Goal: Information Seeking & Learning: Learn about a topic

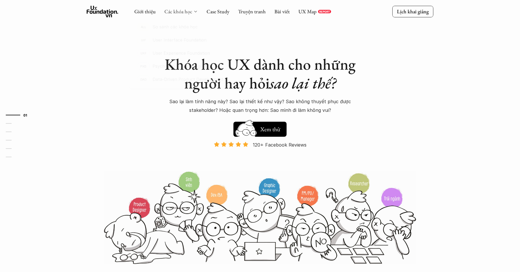
click at [178, 12] on link "Các khóa học" at bounding box center [178, 11] width 28 height 7
click at [57, 132] on div "01 02 03 04 05 06" at bounding box center [29, 136] width 58 height 272
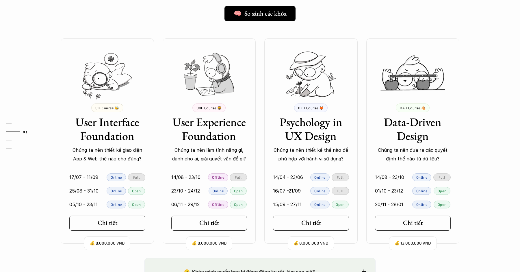
scroll to position [502, 0]
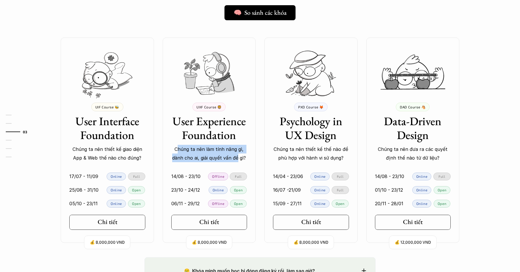
drag, startPoint x: 179, startPoint y: 150, endPoint x: 238, endPoint y: 157, distance: 59.7
click at [238, 157] on p "Chúng ta nên làm tính năng gì, dành cho ai, giải quyết vấn đề gì?" at bounding box center [209, 154] width 76 height 18
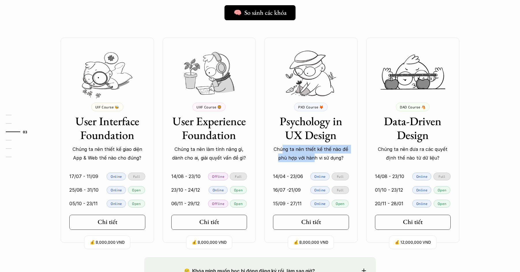
drag, startPoint x: 285, startPoint y: 152, endPoint x: 311, endPoint y: 154, distance: 25.8
click at [313, 154] on p "Chúng ta nên thiết kế thế nào để phù hợp với hành vi sử dụng?" at bounding box center [311, 154] width 76 height 18
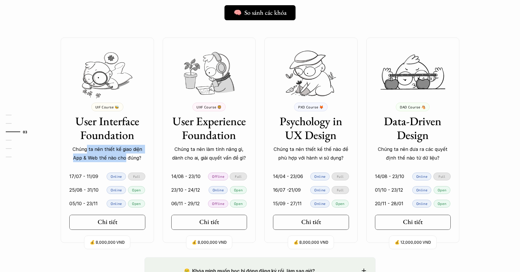
drag, startPoint x: 88, startPoint y: 146, endPoint x: 125, endPoint y: 155, distance: 38.3
click at [125, 155] on p "Chúng ta nên thiết kế giao diện App & Web thế nào cho đúng?" at bounding box center [107, 154] width 76 height 18
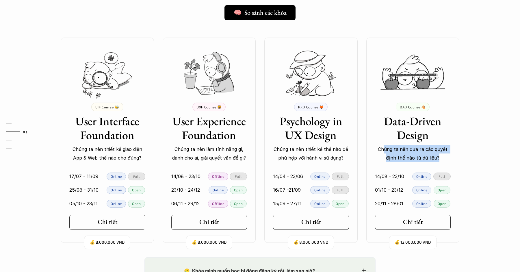
drag, startPoint x: 385, startPoint y: 150, endPoint x: 443, endPoint y: 159, distance: 59.4
click at [443, 159] on p "Chúng ta nên đưa ra các quyết định thế nào từ dữ liệu?" at bounding box center [413, 154] width 76 height 18
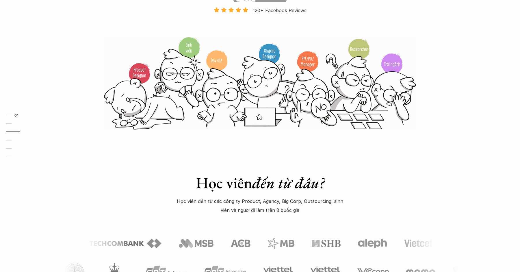
scroll to position [0, 0]
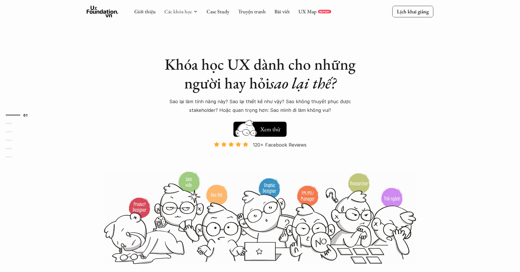
click at [177, 15] on div "Giới thiệu Các khóa học Case Study Truyện tranh Bài viết UX Map REPORT" at bounding box center [232, 12] width 197 height 12
click at [177, 10] on link "Các khóa học" at bounding box center [178, 11] width 28 height 7
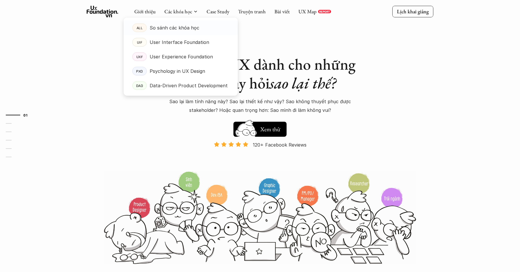
click at [170, 23] on link "ALL So sánh các khóa học" at bounding box center [181, 28] width 114 height 14
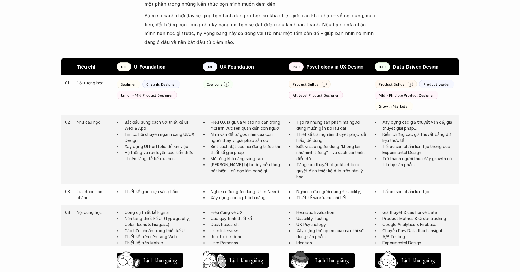
scroll to position [273, 0]
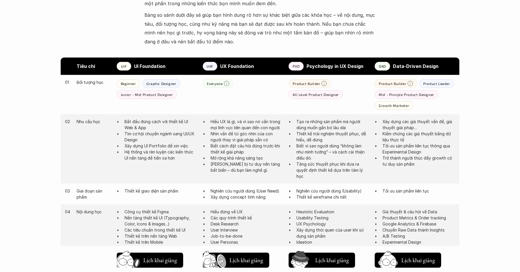
click at [490, 135] on div "Giới thiệu Các khóa học Case Study Truyện tranh Bài viết UX Map REPORT Lịch kha…" at bounding box center [260, 257] width 520 height 1061
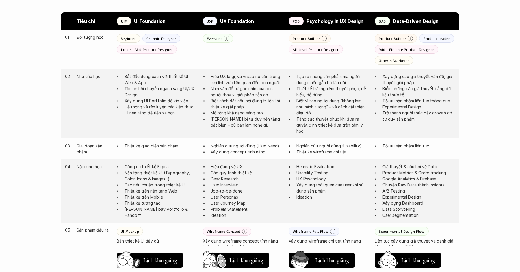
scroll to position [320, 0]
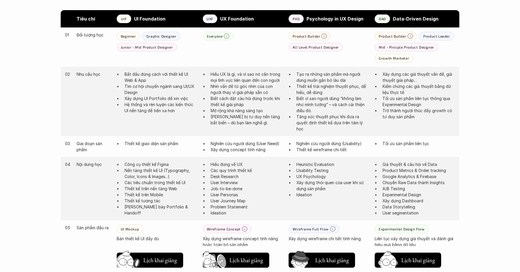
click at [480, 148] on div "Giới thiệu Các khóa học Case Study Truyện tranh Bài viết UX Map REPORT Lịch kha…" at bounding box center [260, 210] width 520 height 1061
click at [483, 147] on div "Giới thiệu Các khóa học Case Study Truyện tranh Bài viết UX Map REPORT Lịch kha…" at bounding box center [260, 210] width 520 height 1061
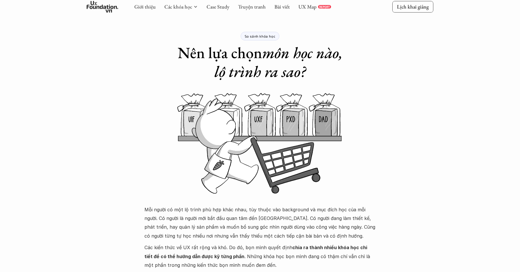
scroll to position [0, 0]
